Goal: Go to known website: Access a specific website the user already knows

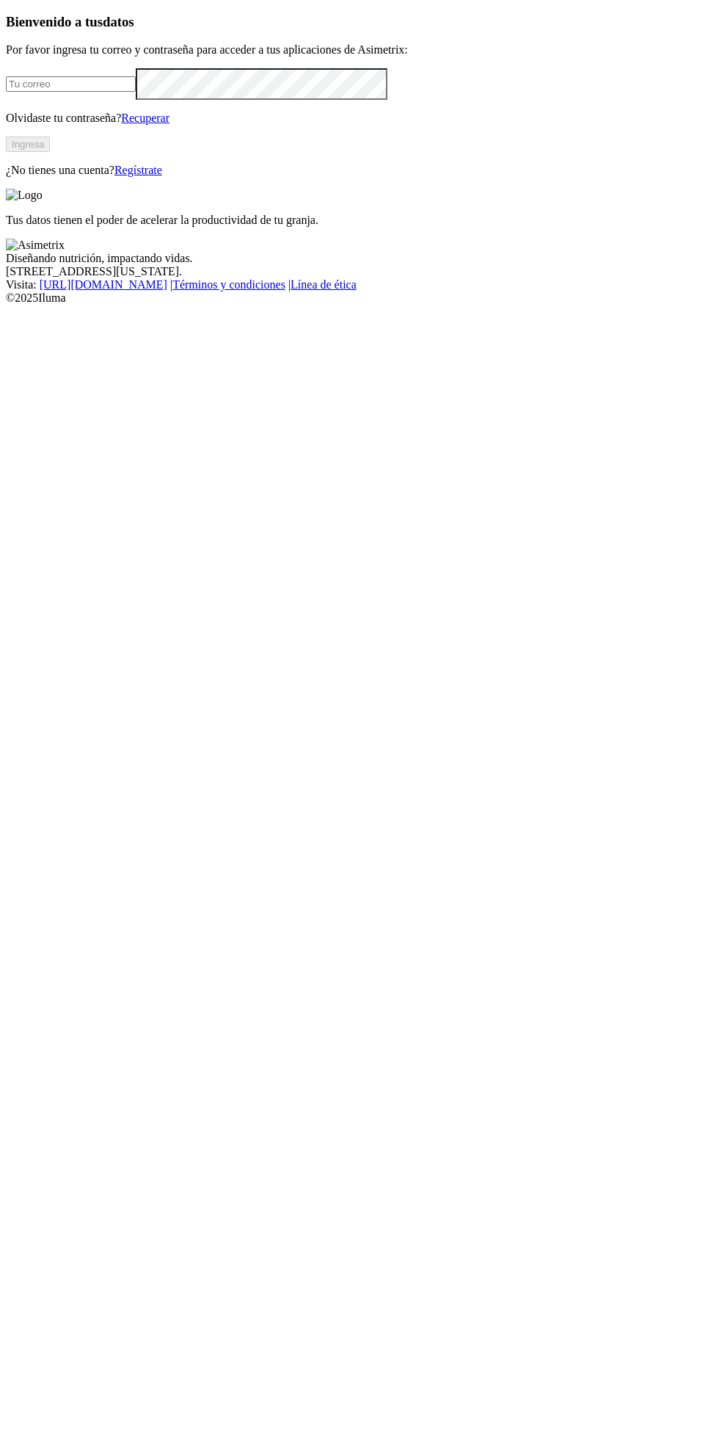
click at [92, 92] on input "email" at bounding box center [71, 83] width 130 height 15
type input "[EMAIL_ADDRESS][DOMAIN_NAME]"
click at [50, 152] on button "Ingresa" at bounding box center [28, 144] width 44 height 15
